Goal: Task Accomplishment & Management: Complete application form

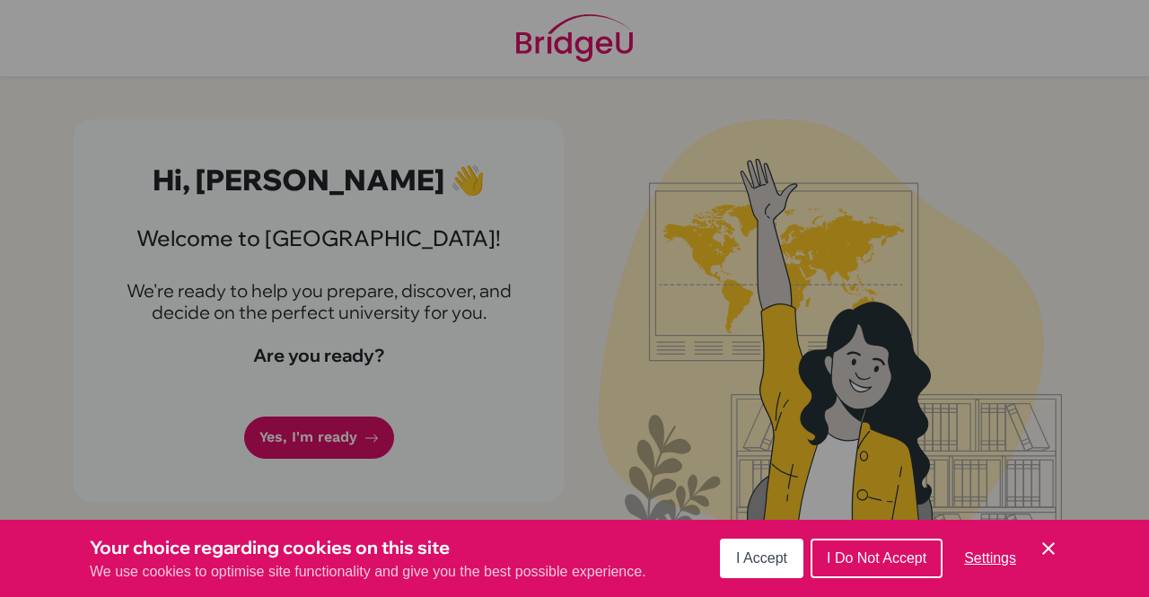
click at [765, 553] on span "I Accept" at bounding box center [761, 557] width 51 height 15
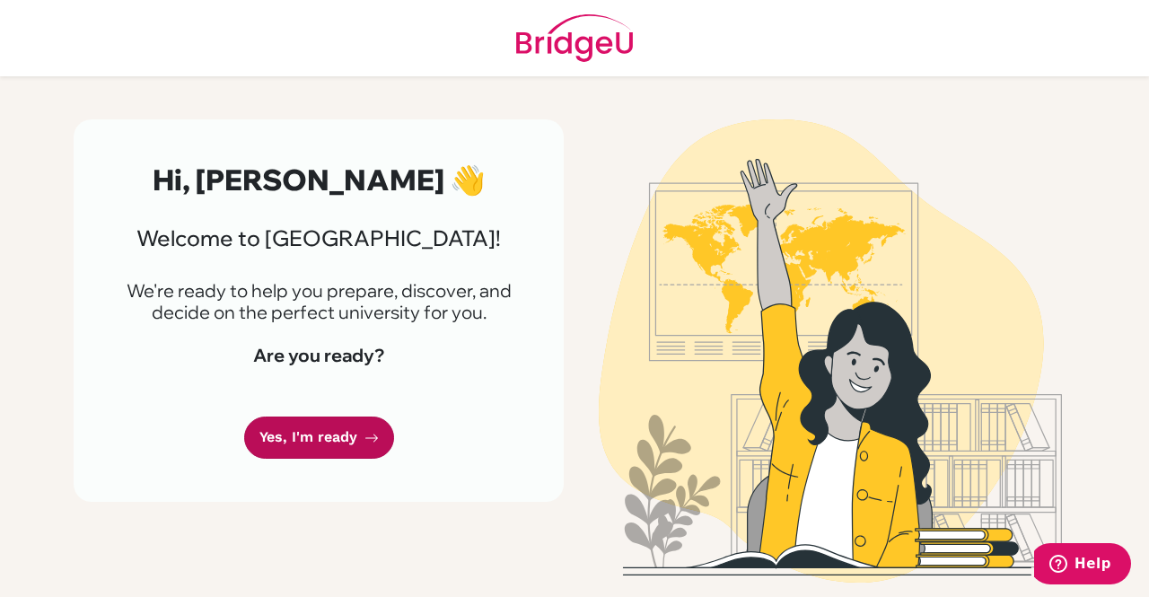
click at [295, 445] on link "Yes, I'm ready" at bounding box center [319, 437] width 150 height 42
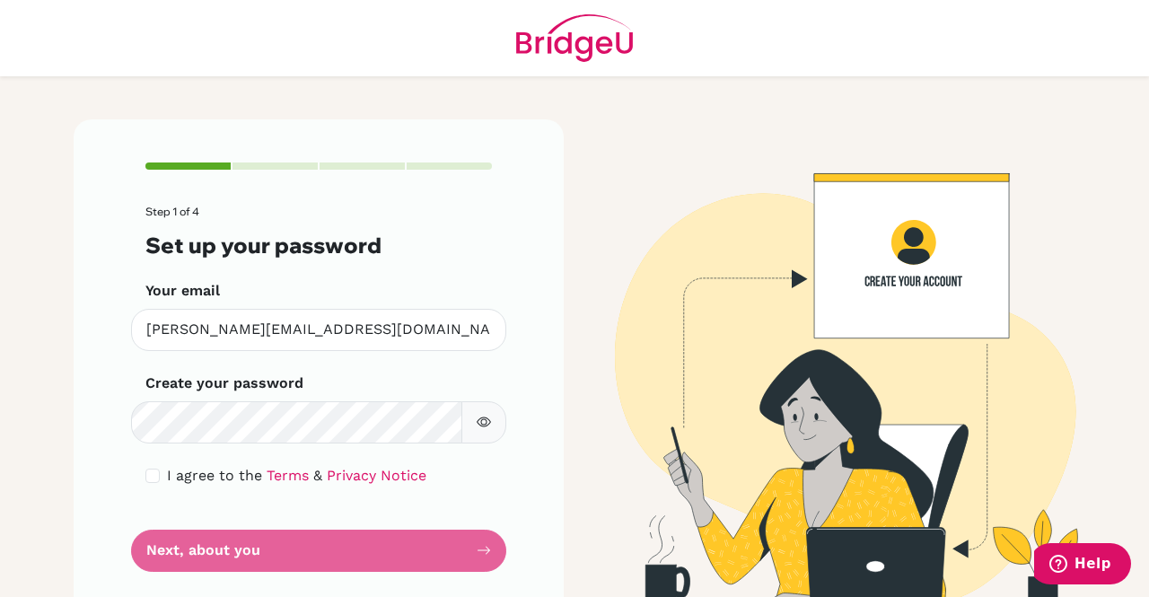
scroll to position [31, 0]
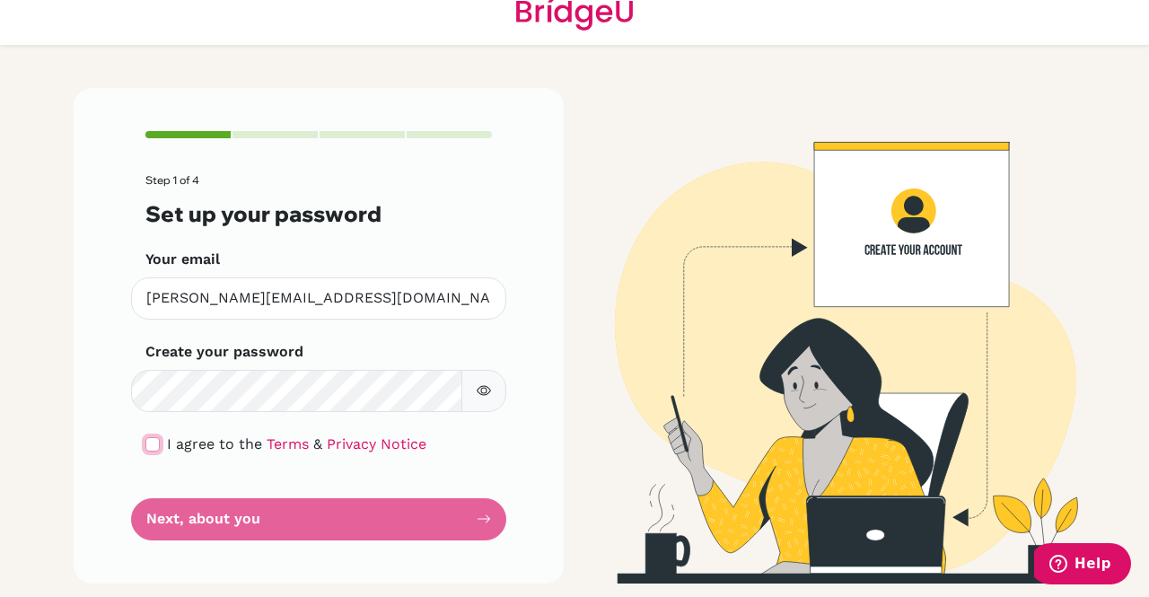
click at [150, 438] on input "checkbox" at bounding box center [152, 444] width 14 height 14
checkbox input "true"
click at [483, 387] on icon "button" at bounding box center [484, 390] width 14 height 14
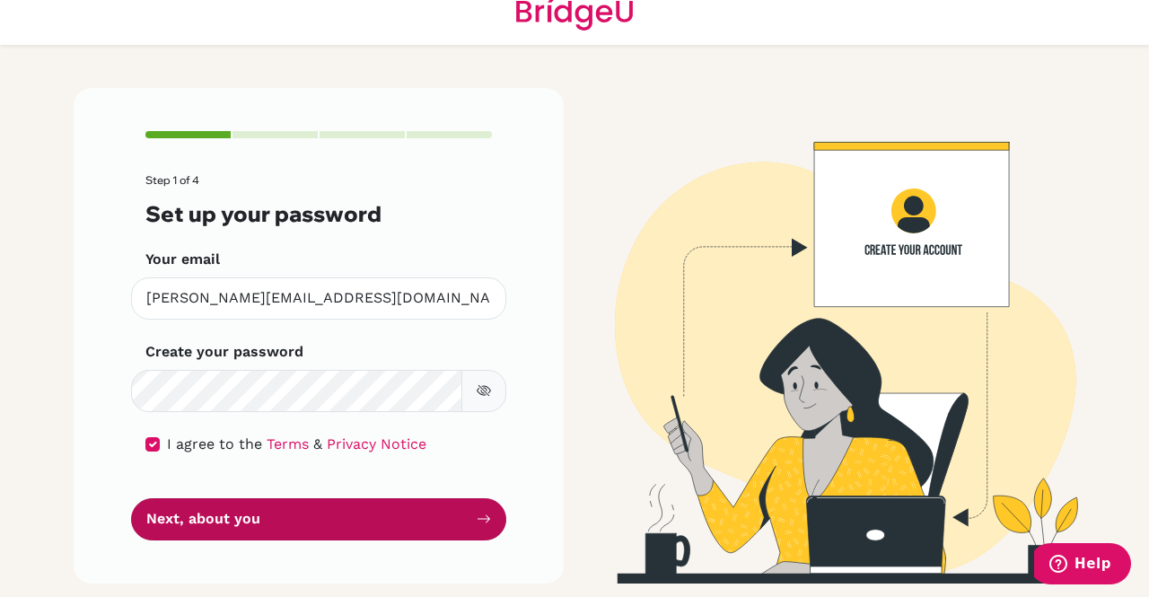
click at [311, 512] on button "Next, about you" at bounding box center [318, 519] width 375 height 42
